Goal: Transaction & Acquisition: Purchase product/service

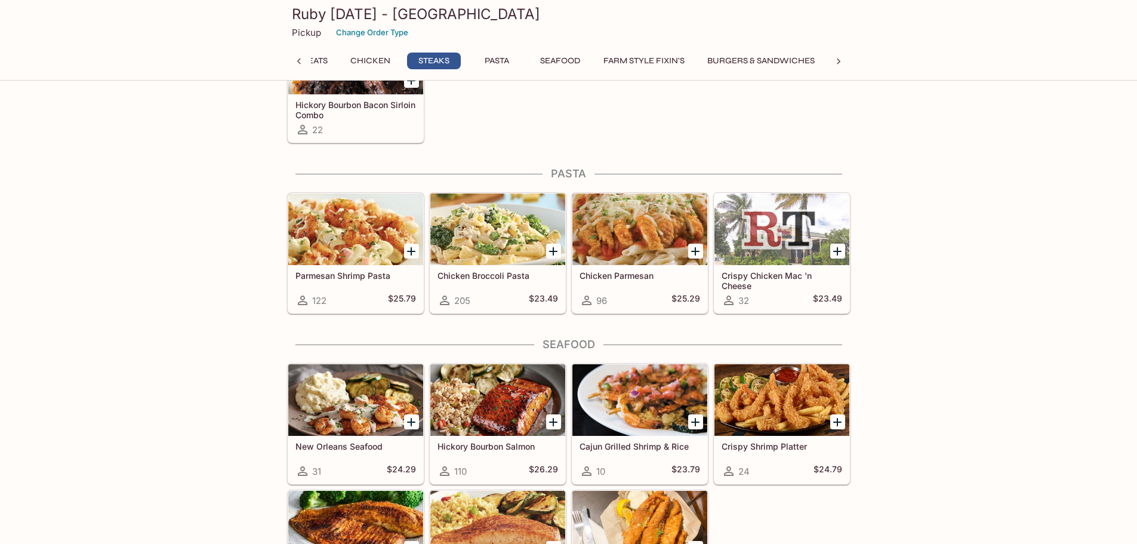
scroll to position [2268, 0]
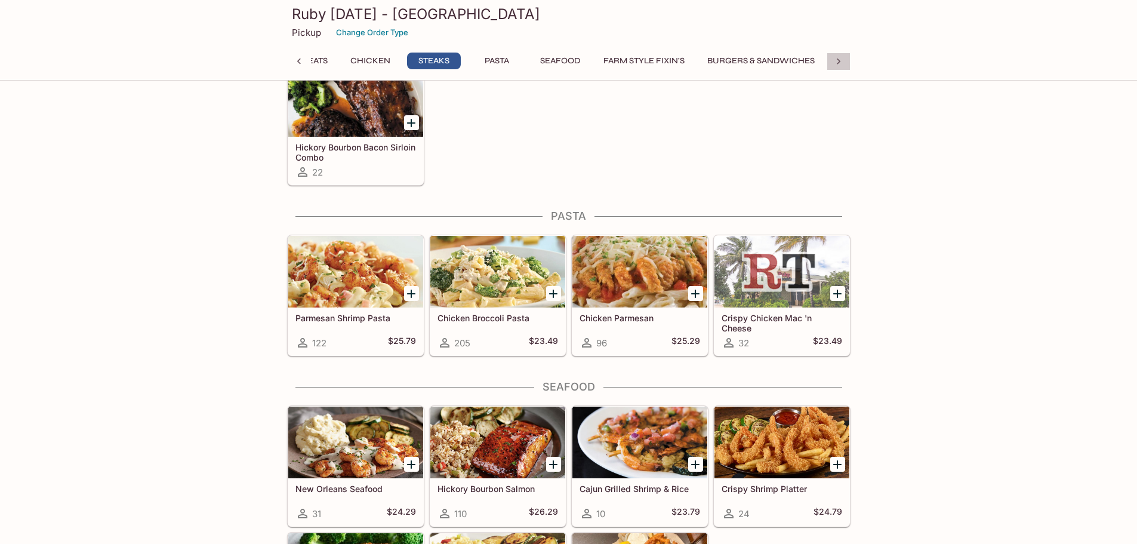
click at [837, 63] on icon at bounding box center [839, 61] width 4 height 6
click at [294, 61] on icon at bounding box center [299, 62] width 12 height 12
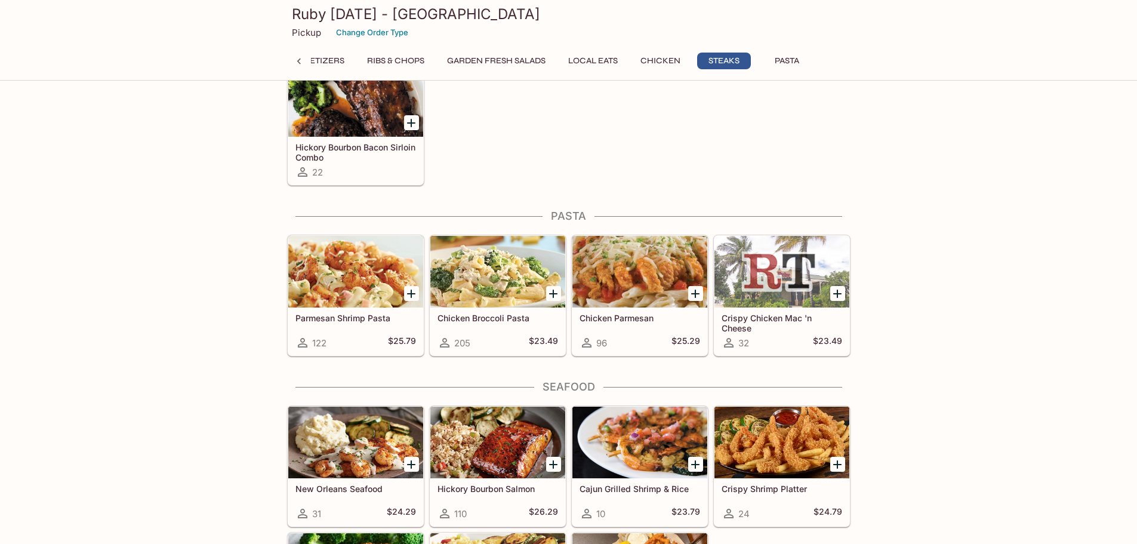
scroll to position [0, 153]
click at [570, 58] on button "Garden Fresh Salads" at bounding box center [530, 61] width 112 height 17
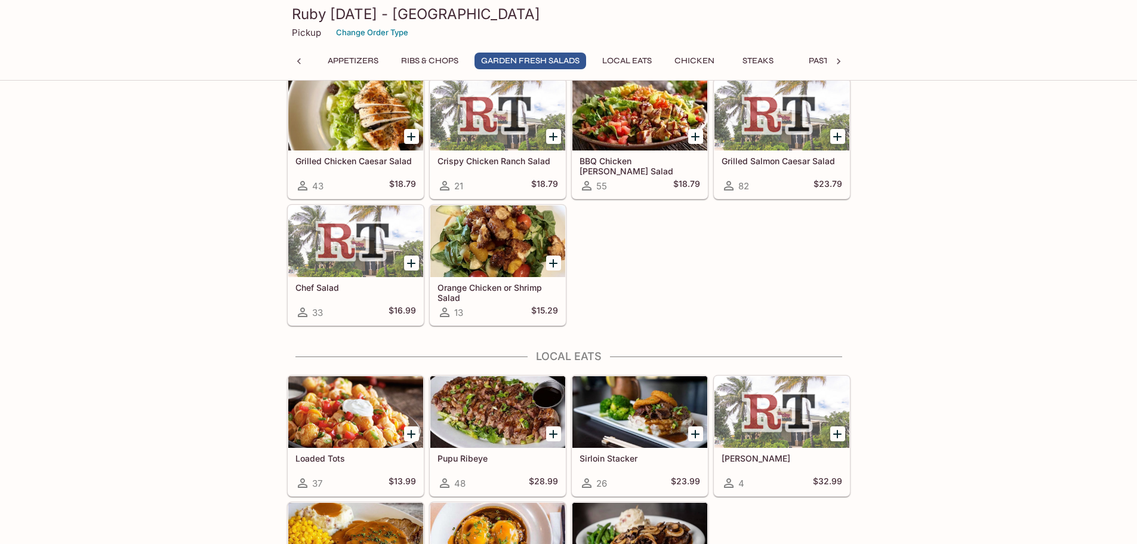
scroll to position [1061, 0]
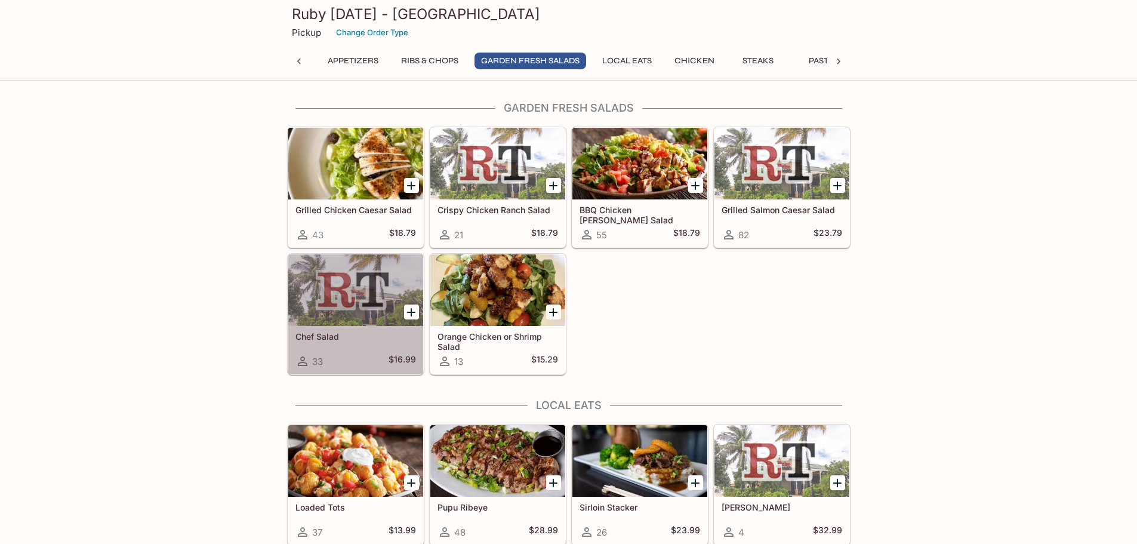
click at [312, 300] on div at bounding box center [355, 290] width 135 height 72
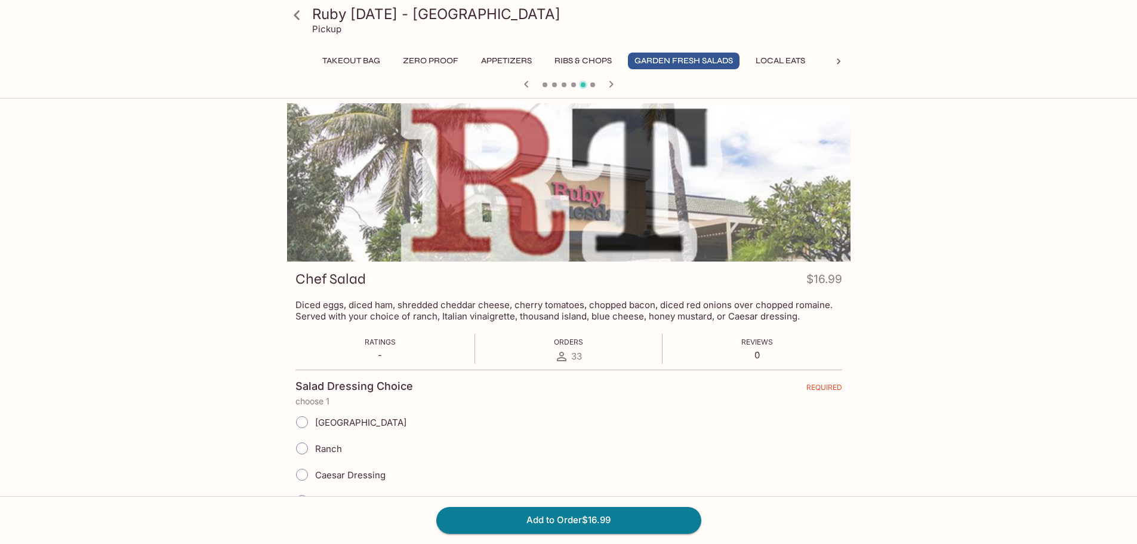
click at [524, 83] on icon "button" at bounding box center [526, 84] width 14 height 14
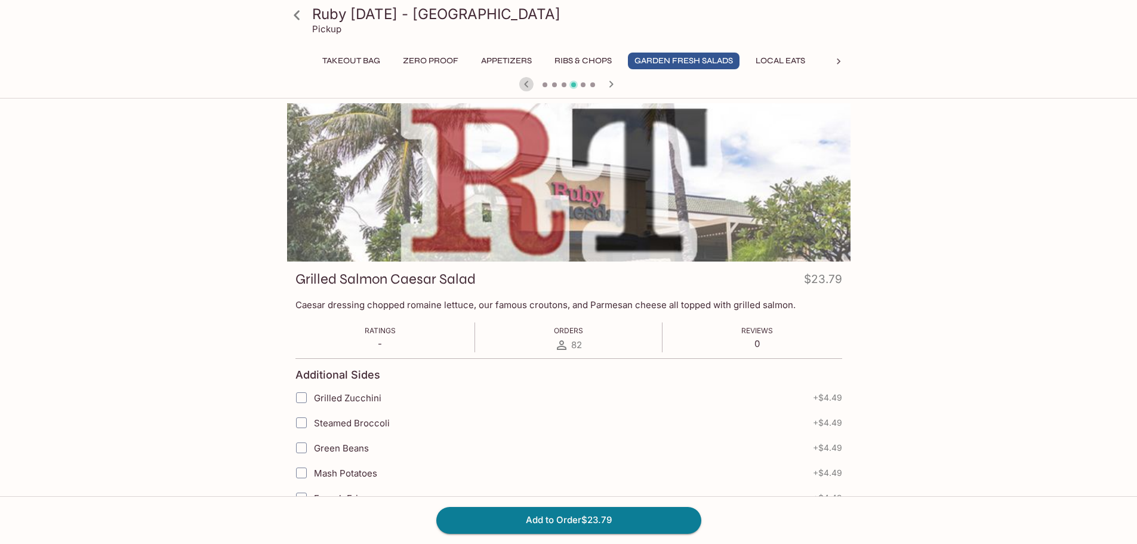
click at [524, 83] on icon "button" at bounding box center [526, 84] width 14 height 14
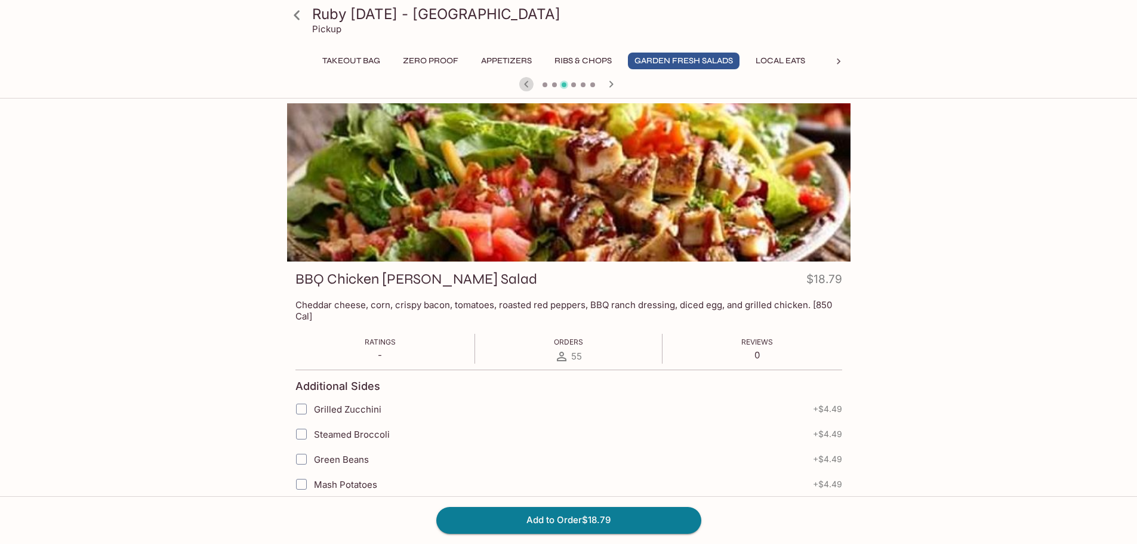
click at [524, 83] on icon "button" at bounding box center [526, 84] width 14 height 14
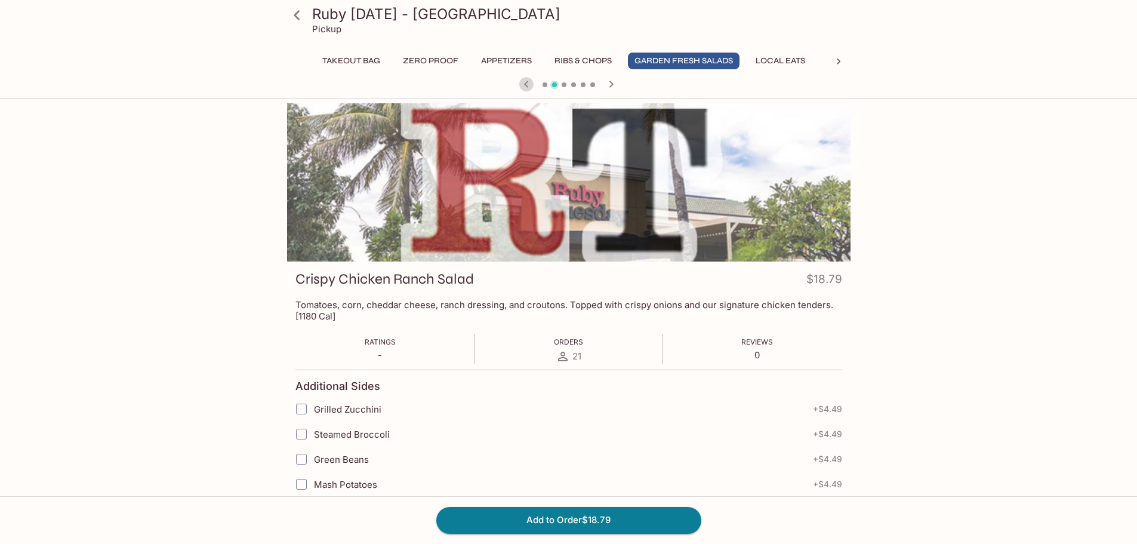
click at [523, 85] on icon "button" at bounding box center [526, 84] width 14 height 14
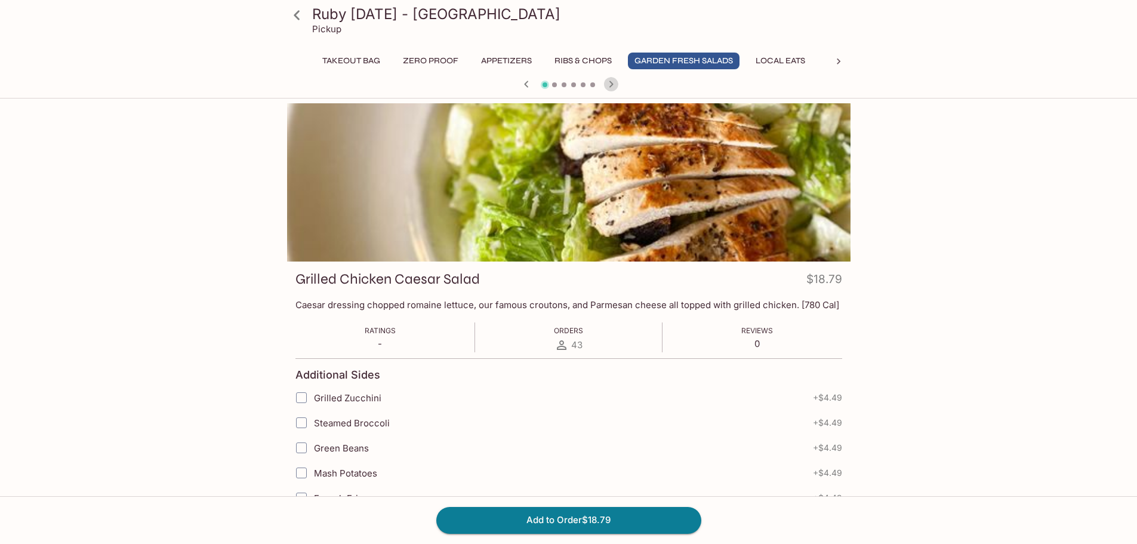
click at [610, 86] on icon "button" at bounding box center [611, 84] width 4 height 7
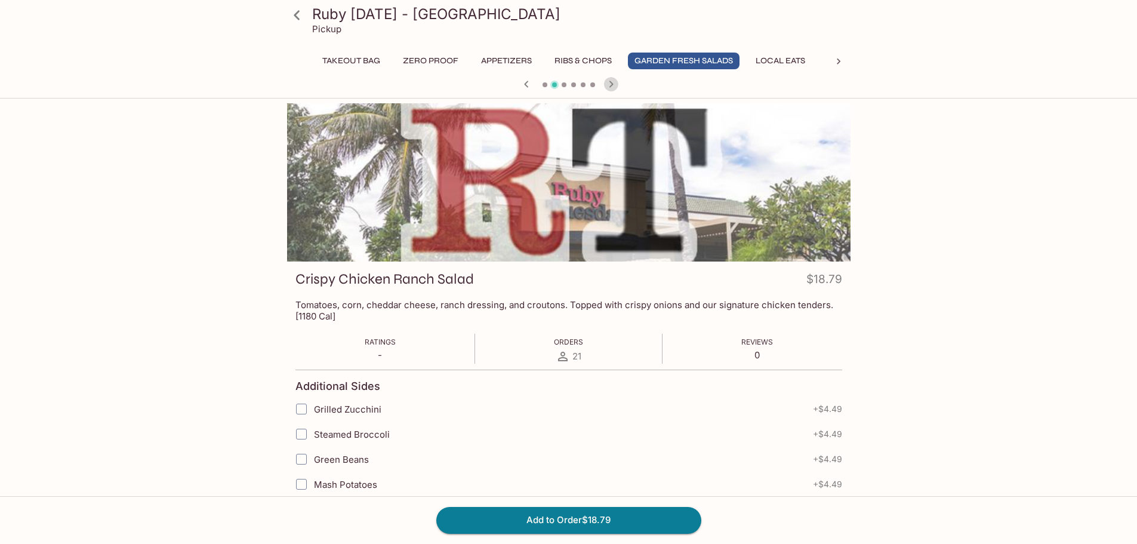
click at [610, 86] on icon "button" at bounding box center [611, 84] width 4 height 7
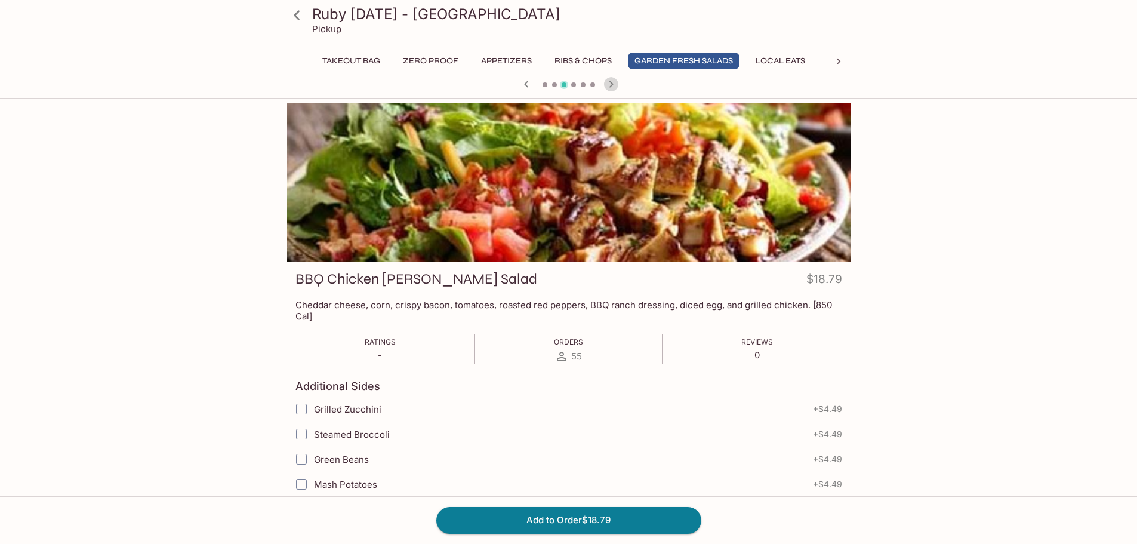
click at [610, 86] on icon "button" at bounding box center [611, 84] width 4 height 7
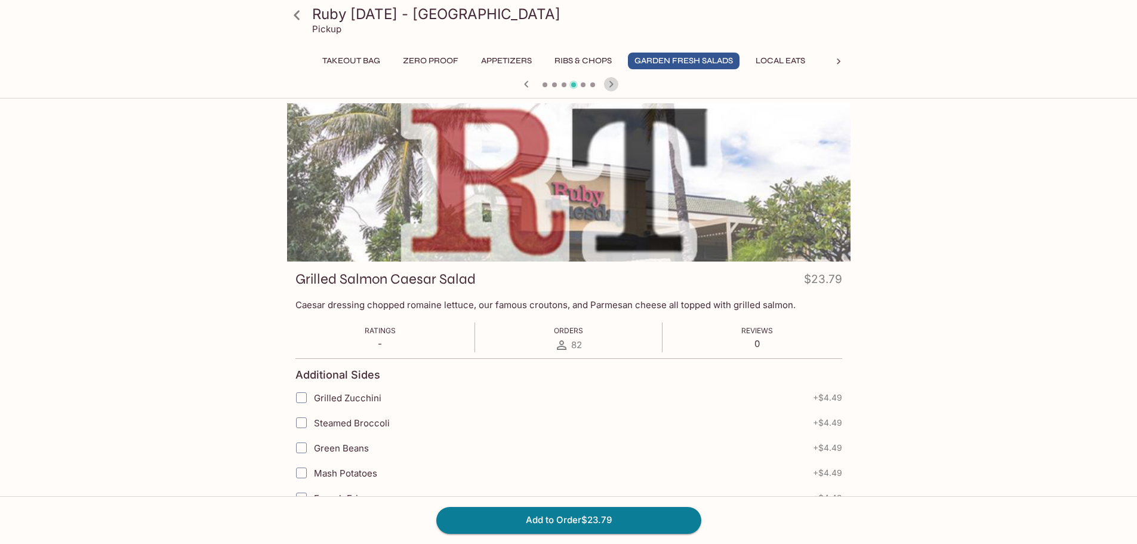
click at [610, 86] on icon "button" at bounding box center [611, 84] width 4 height 7
